Goal: Find specific page/section: Find specific page/section

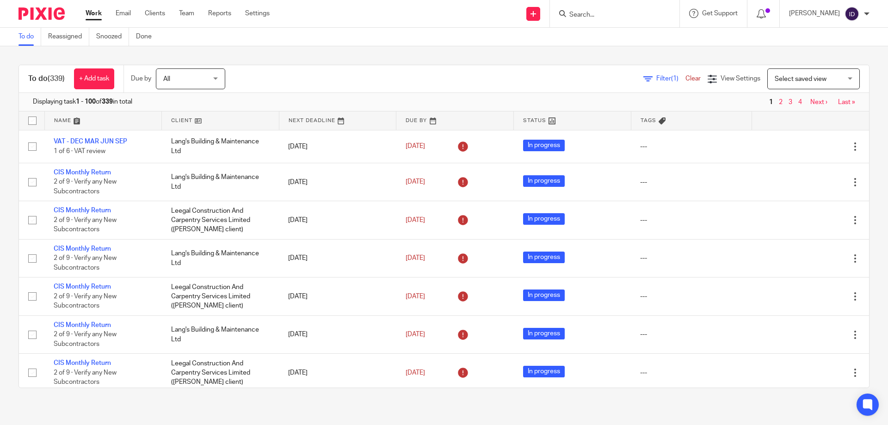
click at [621, 13] on input "Search" at bounding box center [610, 15] width 83 height 8
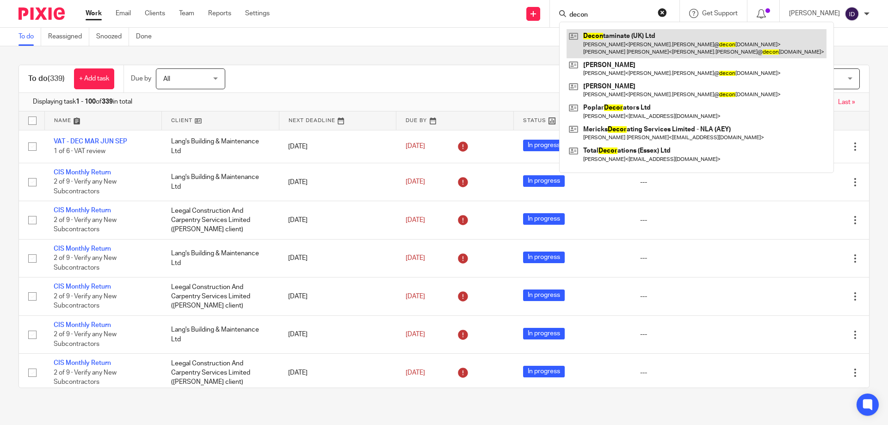
type input "decon"
click at [617, 37] on link at bounding box center [697, 43] width 260 height 29
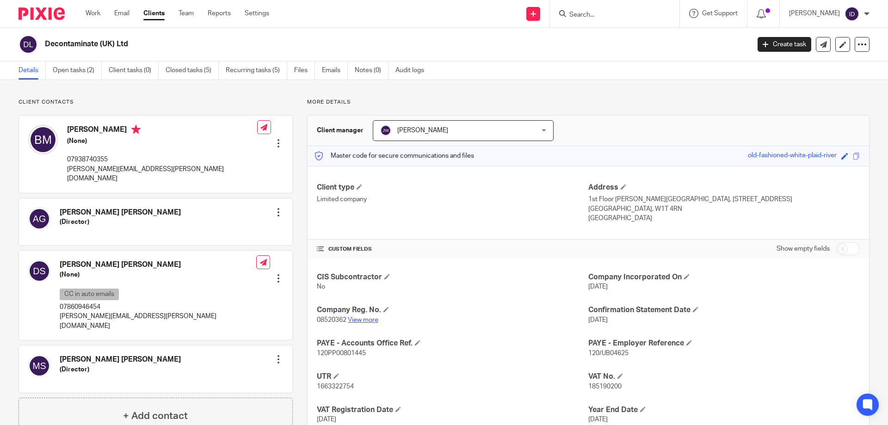
click at [369, 319] on link "View more" at bounding box center [363, 320] width 31 height 6
click at [64, 66] on link "Open tasks (2)" at bounding box center [77, 71] width 49 height 18
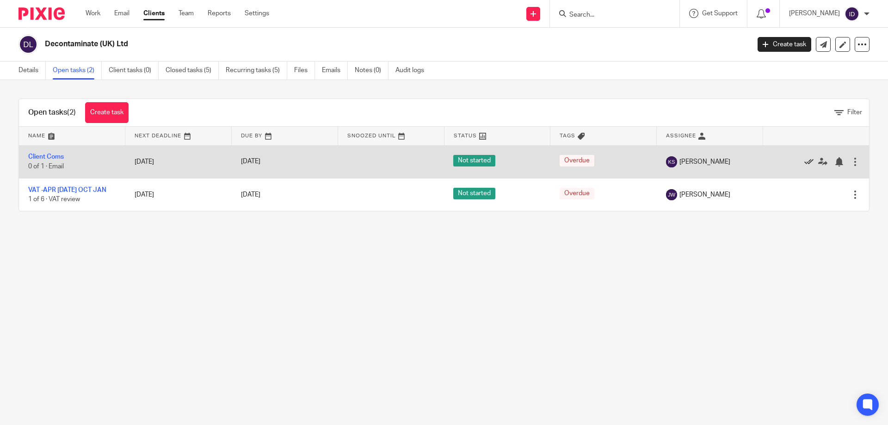
click at [805, 161] on icon at bounding box center [809, 161] width 9 height 9
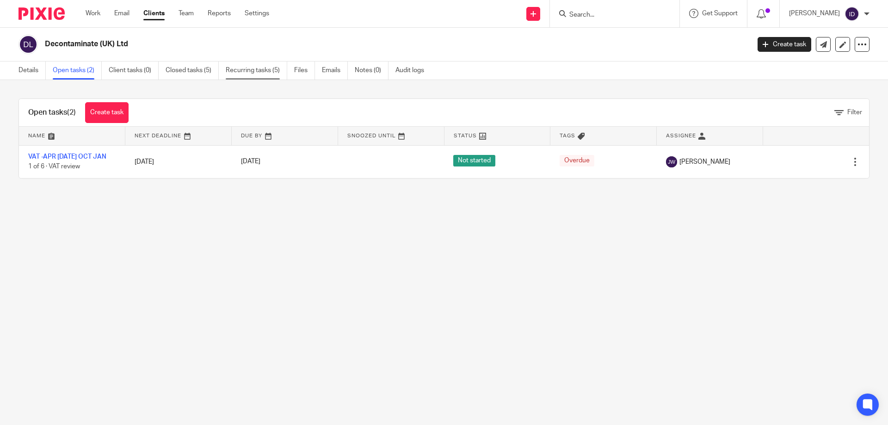
click at [246, 70] on link "Recurring tasks (5)" at bounding box center [257, 71] width 62 height 18
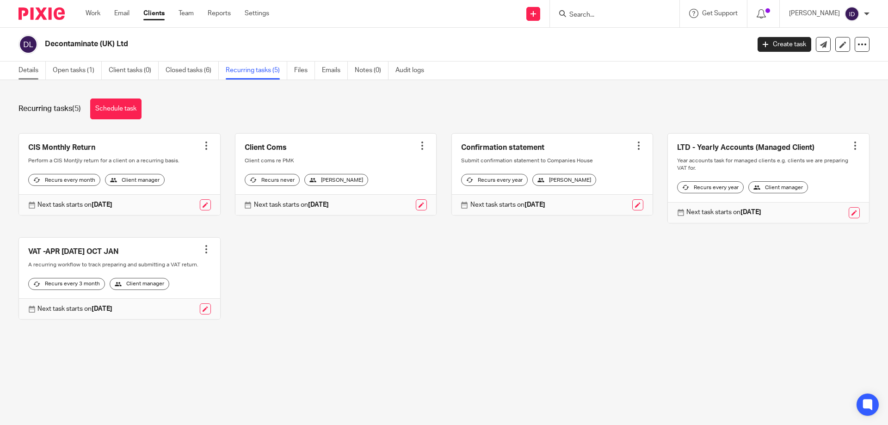
click at [25, 73] on link "Details" at bounding box center [32, 71] width 27 height 18
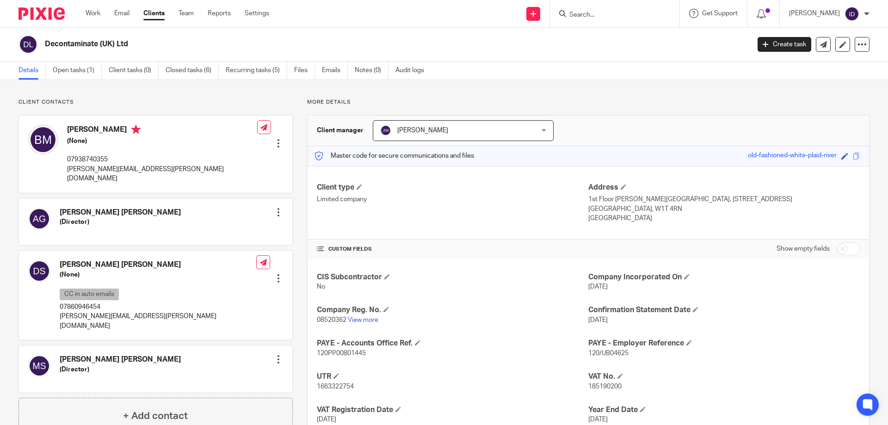
drag, startPoint x: 577, startPoint y: 12, endPoint x: 582, endPoint y: 12, distance: 5.6
click at [566, 12] on icon at bounding box center [562, 13] width 7 height 7
click at [599, 13] on input "Search" at bounding box center [610, 15] width 83 height 8
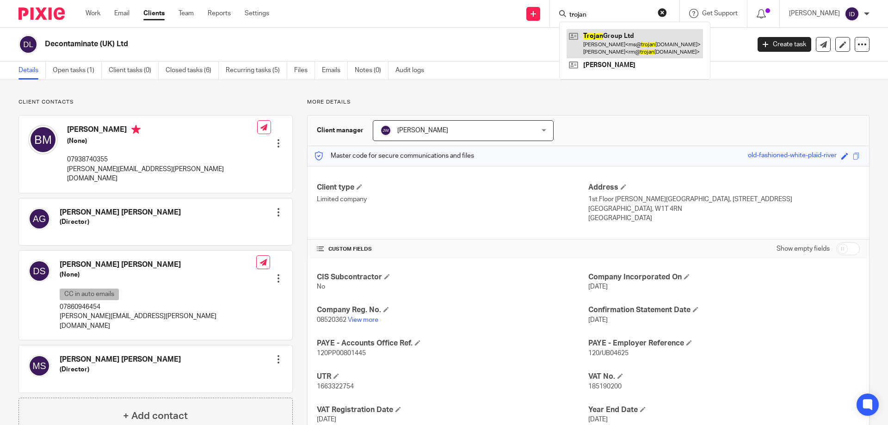
type input "trojan"
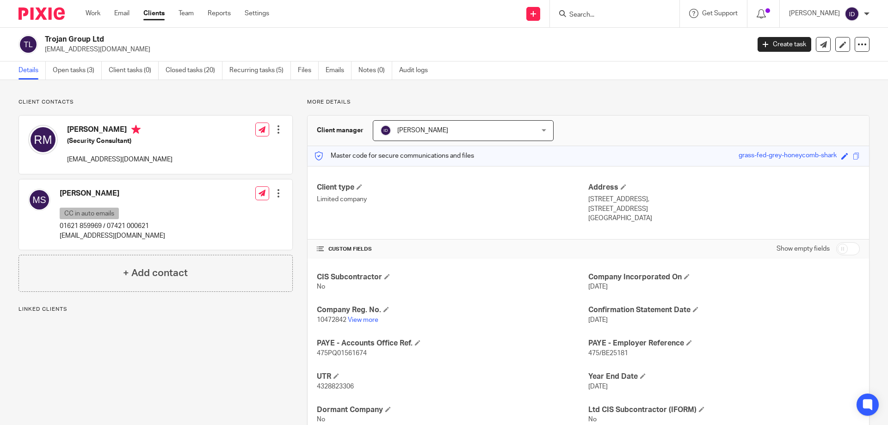
click at [367, 316] on p "10472842 View more" at bounding box center [453, 320] width 272 height 9
click at [361, 319] on link "View more" at bounding box center [363, 320] width 31 height 6
